Goal: Transaction & Acquisition: Obtain resource

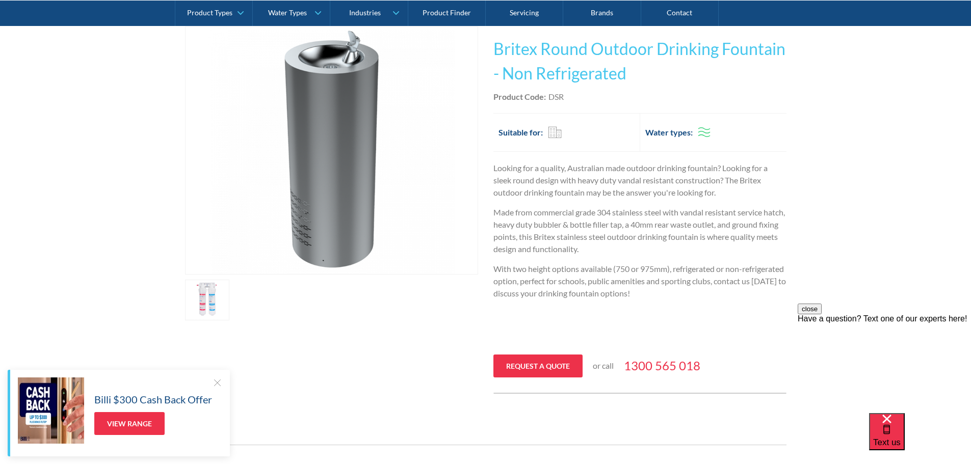
scroll to position [306, 0]
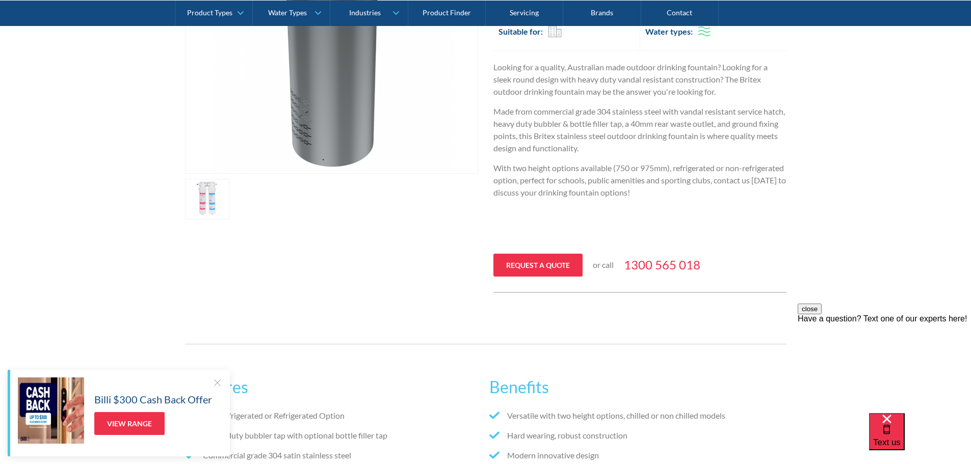
click at [204, 203] on link "open lightbox" at bounding box center [207, 199] width 45 height 41
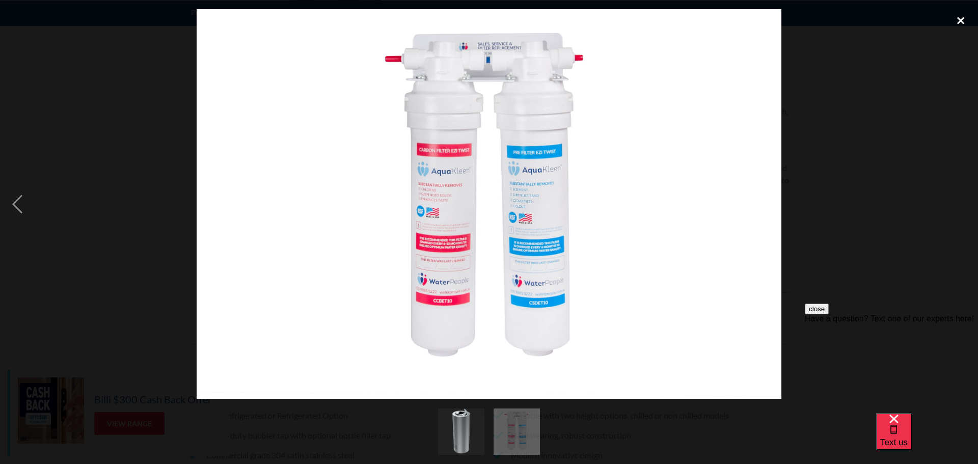
click at [957, 18] on div "close lightbox" at bounding box center [961, 20] width 35 height 22
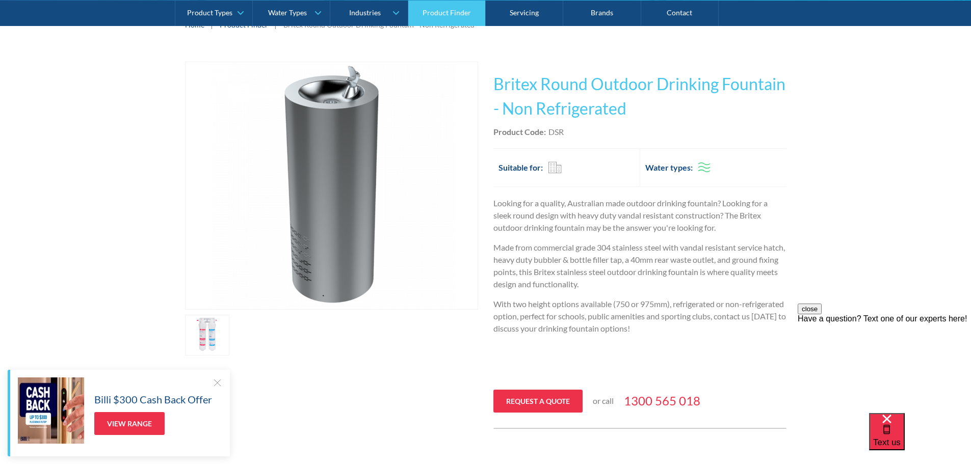
scroll to position [153, 0]
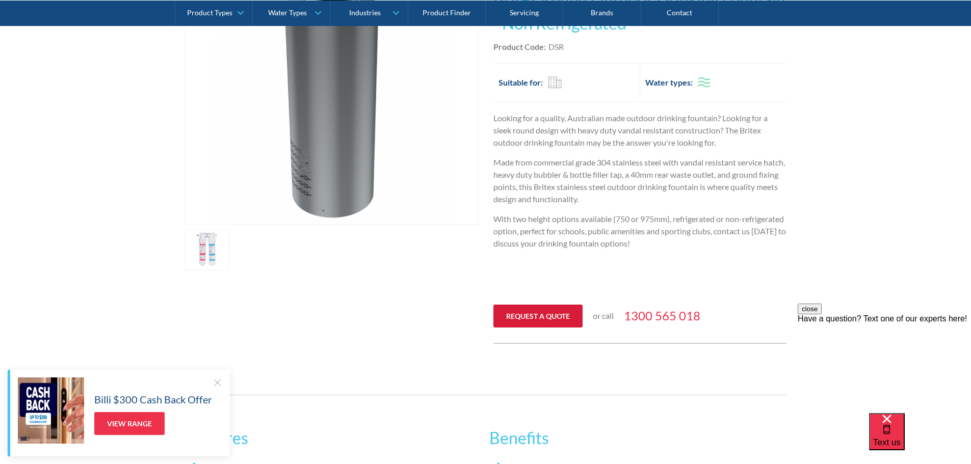
click at [539, 315] on link "Request a quote" at bounding box center [537, 316] width 89 height 23
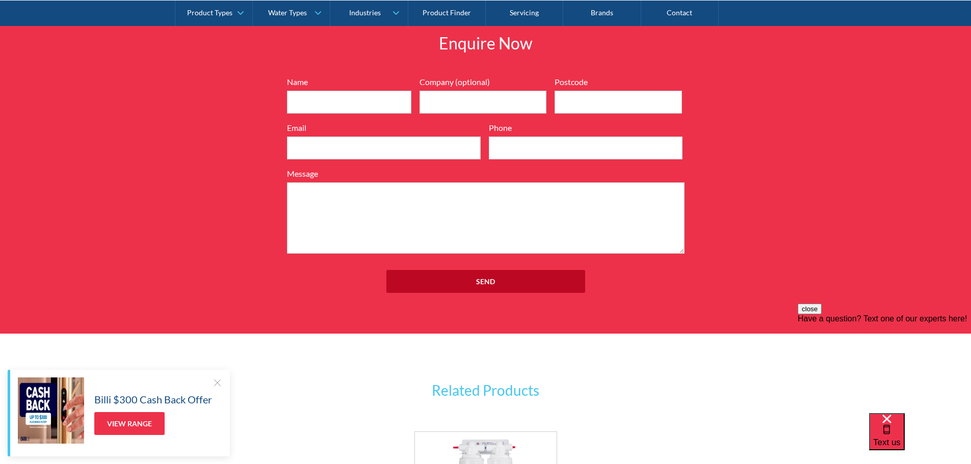
scroll to position [1199, 0]
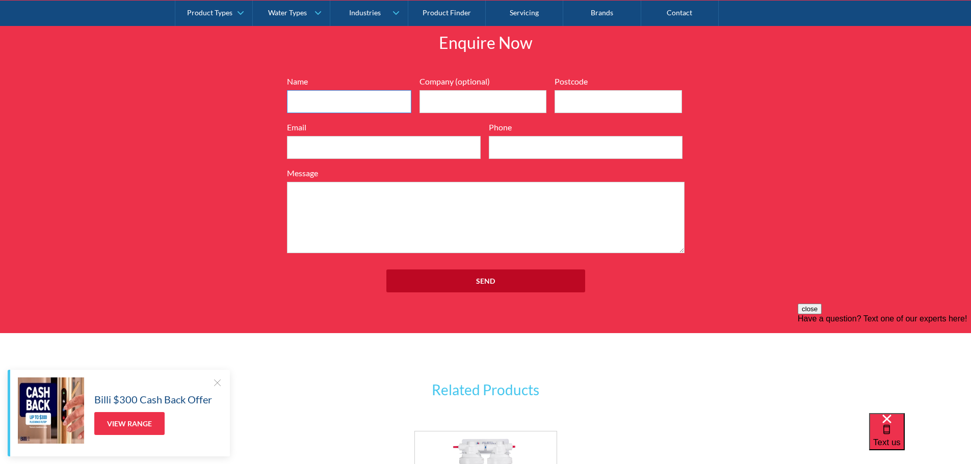
click at [334, 102] on input "Name" at bounding box center [349, 101] width 124 height 23
type input "[PERSON_NAME]"
type input "2259"
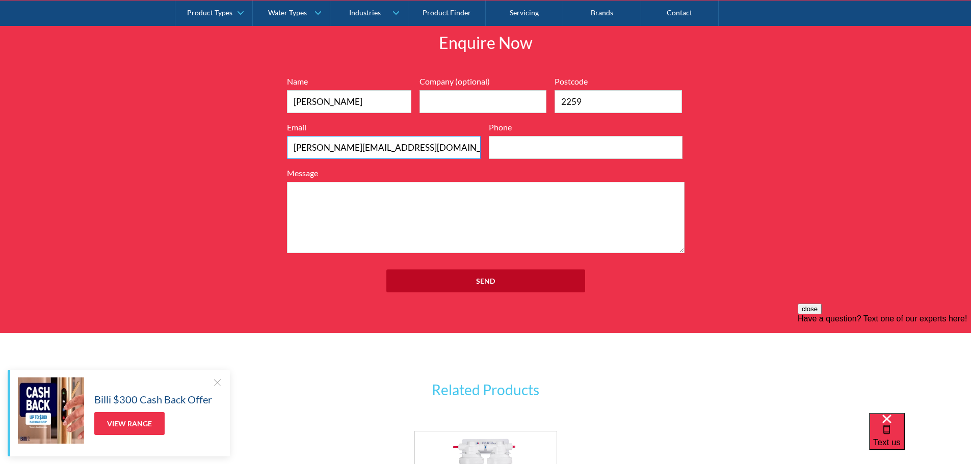
type input "[PERSON_NAME][EMAIL_ADDRESS][DOMAIN_NAME]"
type input "0402669981"
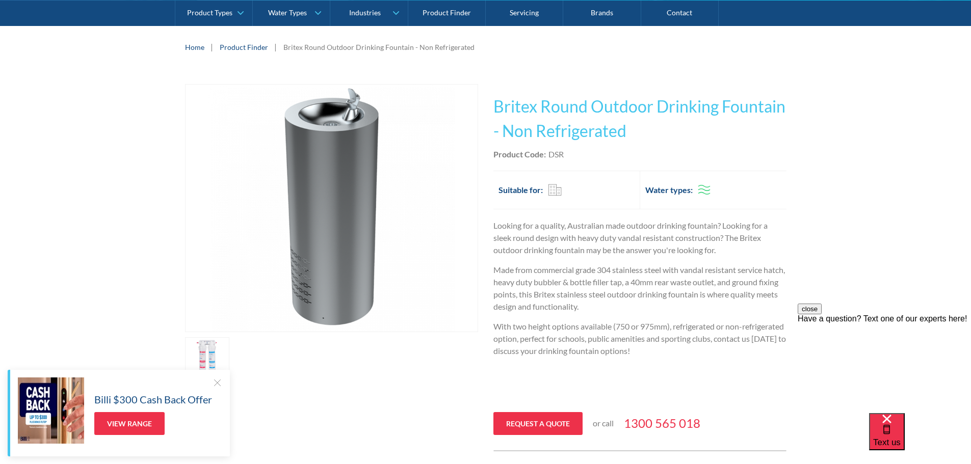
scroll to position [129, 0]
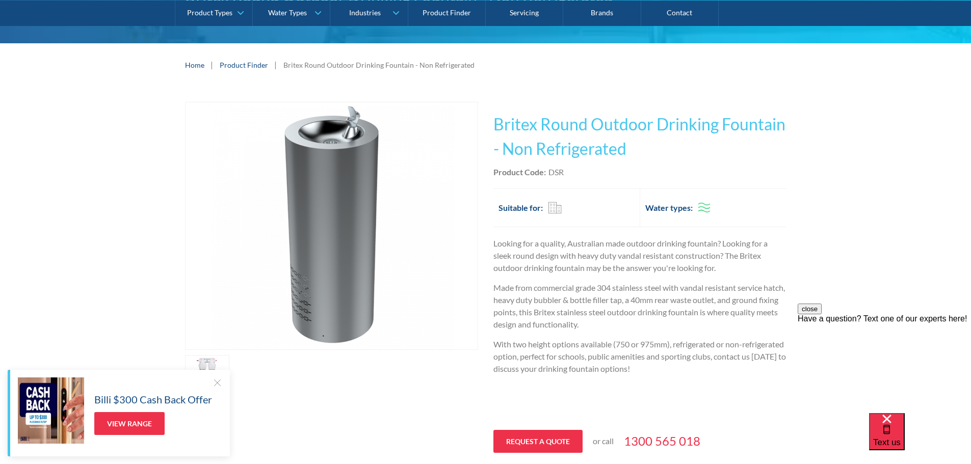
click at [581, 171] on div "Product Code: DSR" at bounding box center [639, 172] width 293 height 12
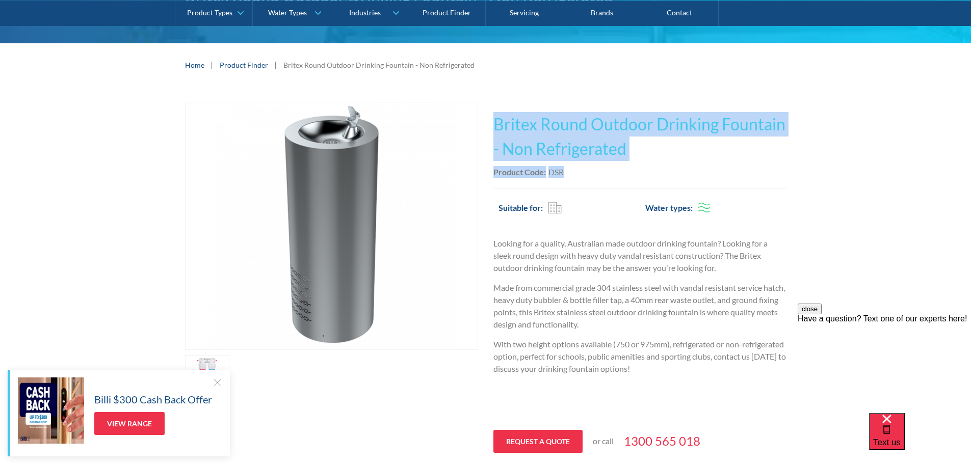
drag, startPoint x: 573, startPoint y: 174, endPoint x: 493, endPoint y: 123, distance: 94.4
click at [493, 123] on div "This tap design is included in our standard range tap options when you purchase…" at bounding box center [639, 285] width 293 height 367
copy div "Britex Round Outdoor Drinking Fountain - Non Refrigerated Outdoor Freestanding …"
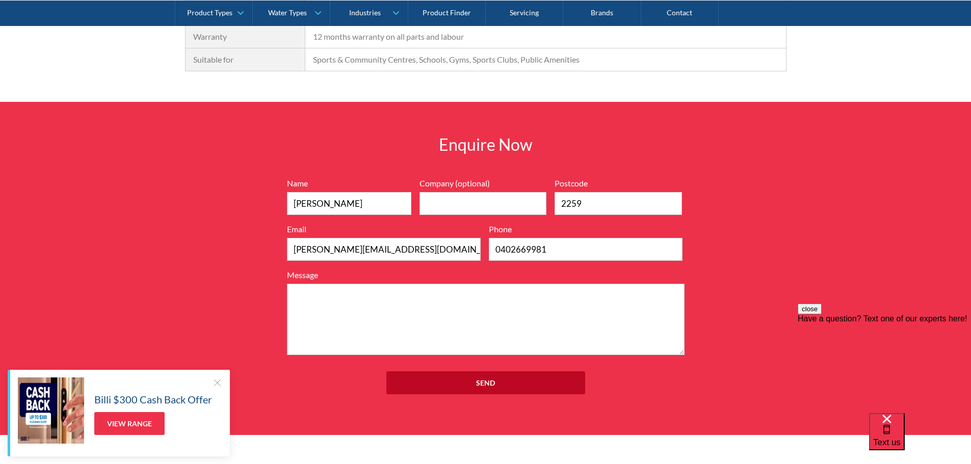
scroll to position [1148, 0]
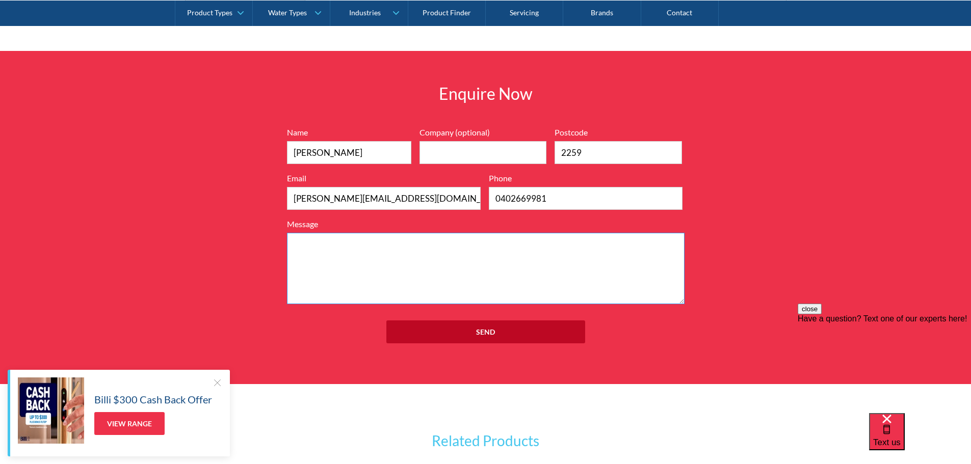
click at [458, 266] on textarea "Message" at bounding box center [485, 268] width 397 height 71
paste textarea "Britex Round Outdoor Drinking Fountain - Non Refrigerated Product Code:DSR"
click at [288, 241] on textarea "Britex Round Outdoor Drinking Fountain - Non Refrigerated Product Code:DSR" at bounding box center [485, 268] width 397 height 71
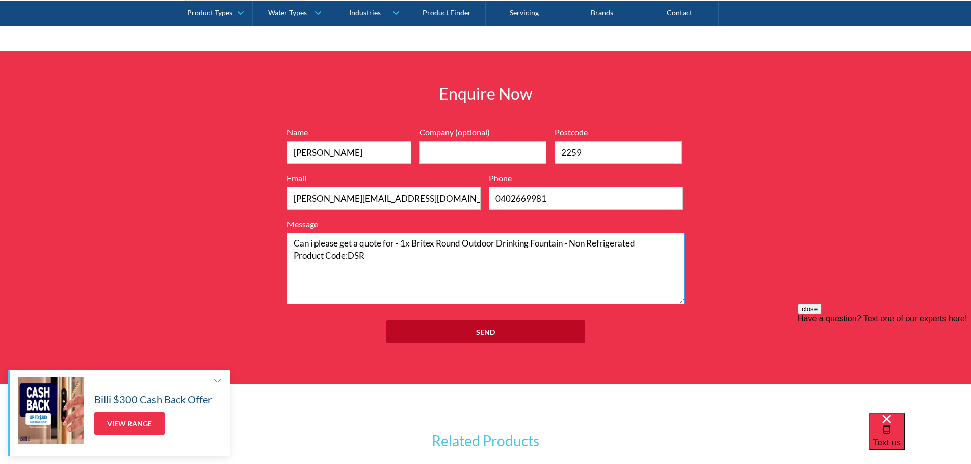
click at [392, 257] on textarea "Can i please get a quote for - 1x Britex Round Outdoor Drinking Fountain - Non …" at bounding box center [485, 268] width 397 height 71
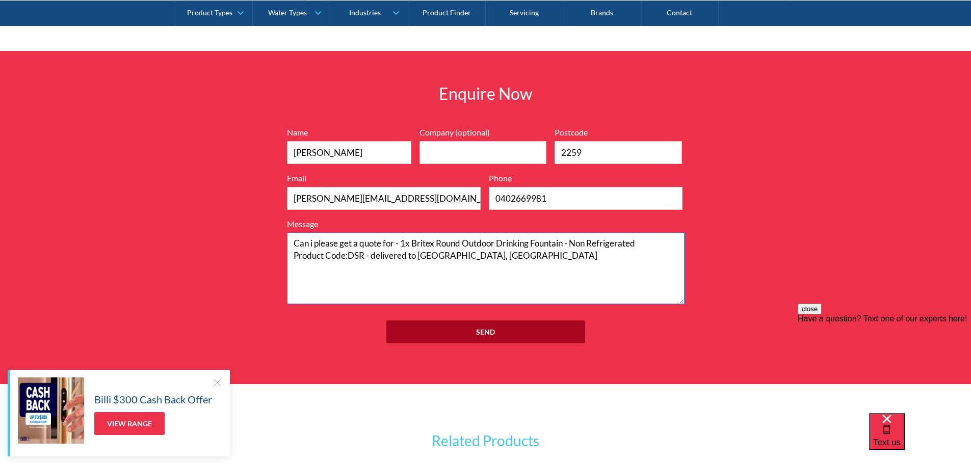
type textarea "Can i please get a quote for - 1x Britex Round Outdoor Drinking Fountain - Non …"
click at [482, 329] on input "Send" at bounding box center [485, 331] width 199 height 23
